Goal: Find specific page/section: Find specific page/section

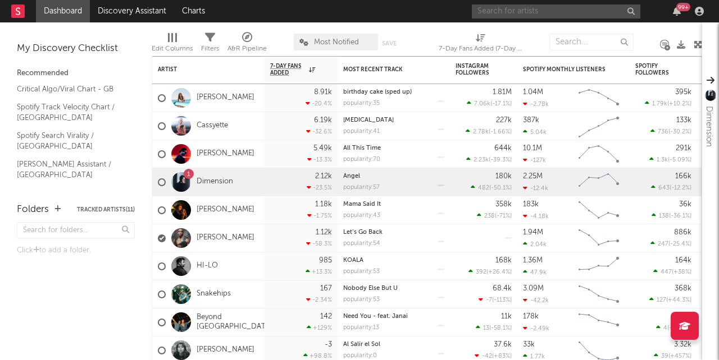
click at [573, 14] on input "text" at bounding box center [556, 11] width 168 height 14
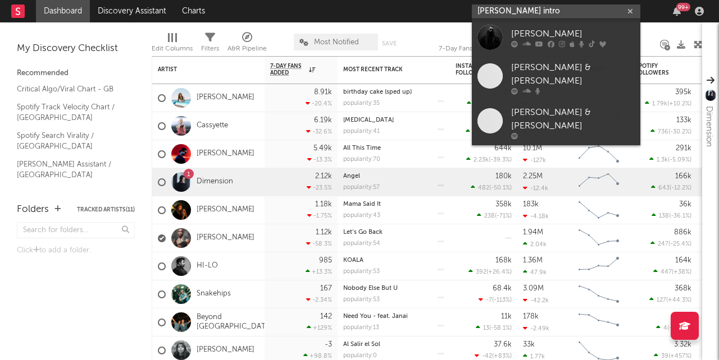
type input "[PERSON_NAME] intro"
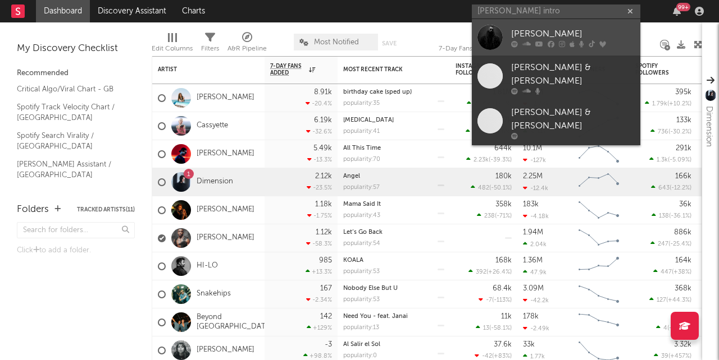
drag, startPoint x: 573, startPoint y: 14, endPoint x: 583, endPoint y: 36, distance: 24.1
click at [583, 36] on div "[PERSON_NAME]" at bounding box center [573, 33] width 124 height 13
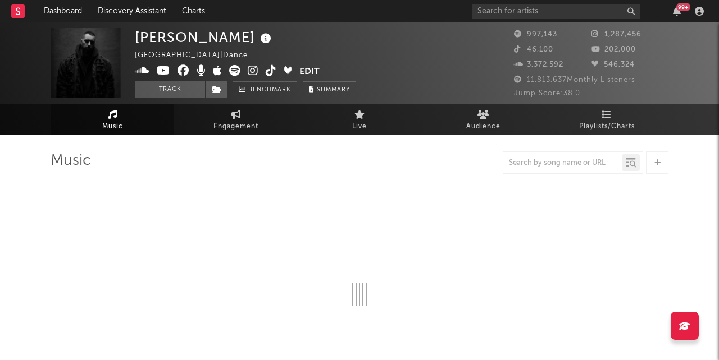
select select "6m"
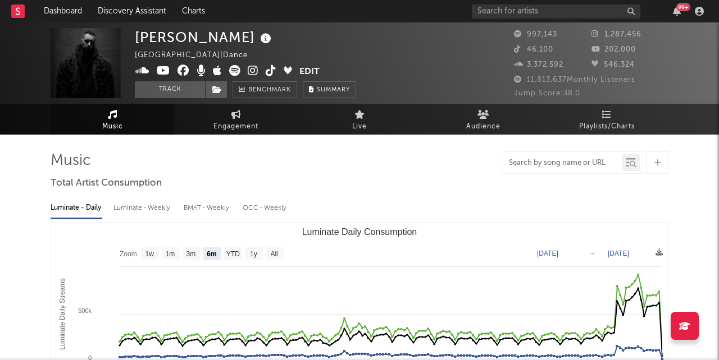
click at [537, 161] on input "text" at bounding box center [562, 163] width 118 height 9
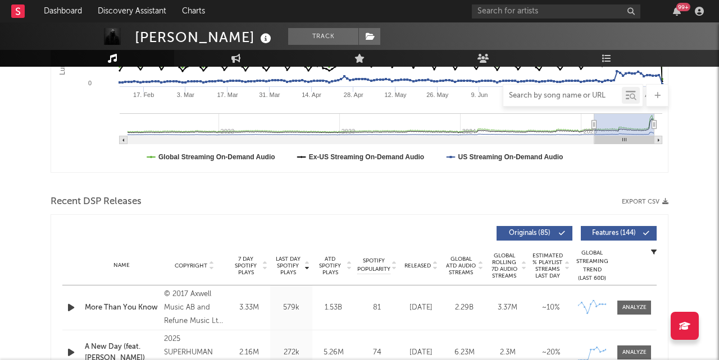
scroll to position [149, 0]
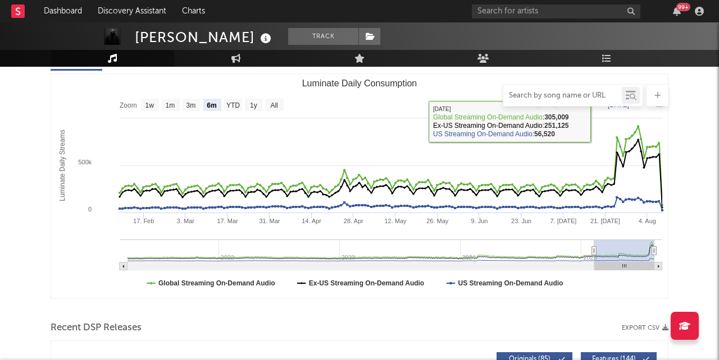
click at [586, 92] on input "text" at bounding box center [562, 96] width 118 height 9
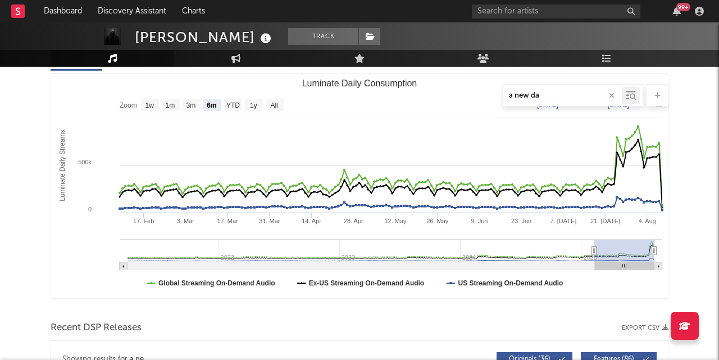
type input "a new day"
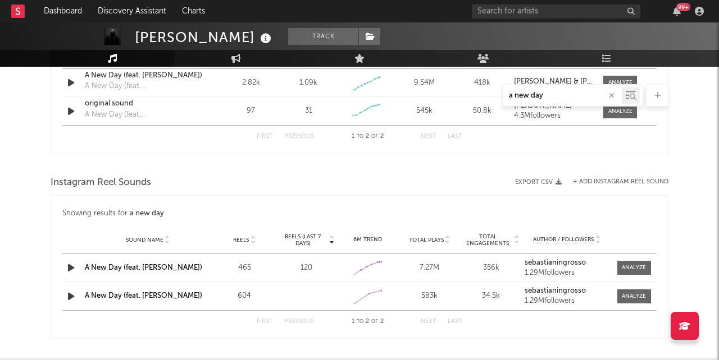
scroll to position [698, 0]
